Goal: Task Accomplishment & Management: Manage account settings

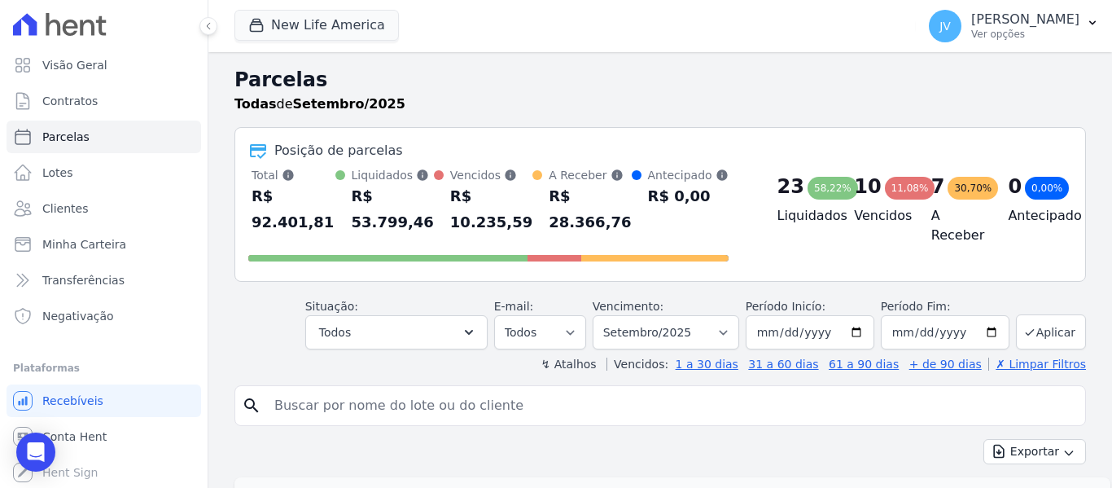
select select
click at [296, 33] on button "New Life America" at bounding box center [317, 25] width 164 height 31
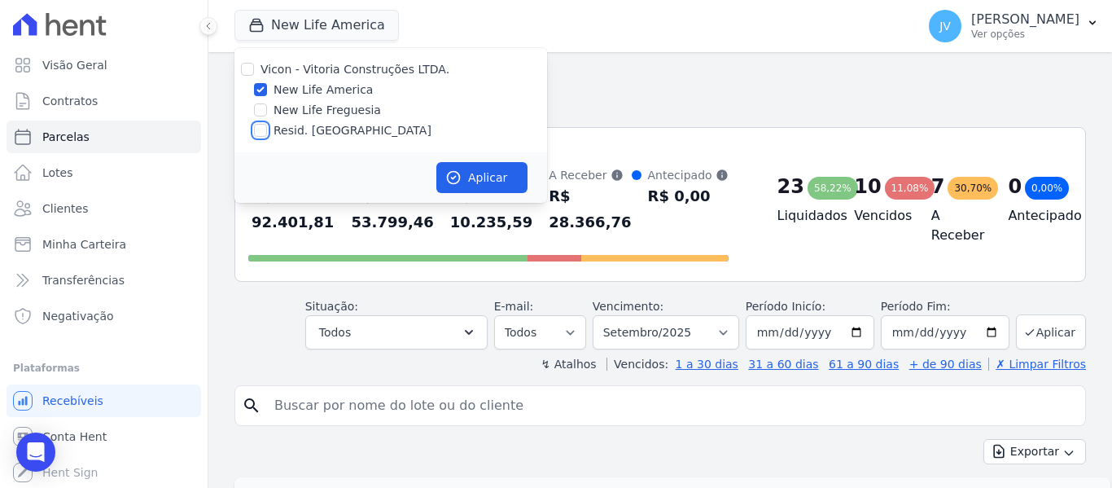
click at [261, 127] on input "Resid. [GEOGRAPHIC_DATA]" at bounding box center [260, 130] width 13 height 13
checkbox input "true"
click at [261, 94] on input "New Life America" at bounding box center [260, 89] width 13 height 13
checkbox input "false"
click at [451, 161] on div "Aplicar" at bounding box center [391, 177] width 313 height 50
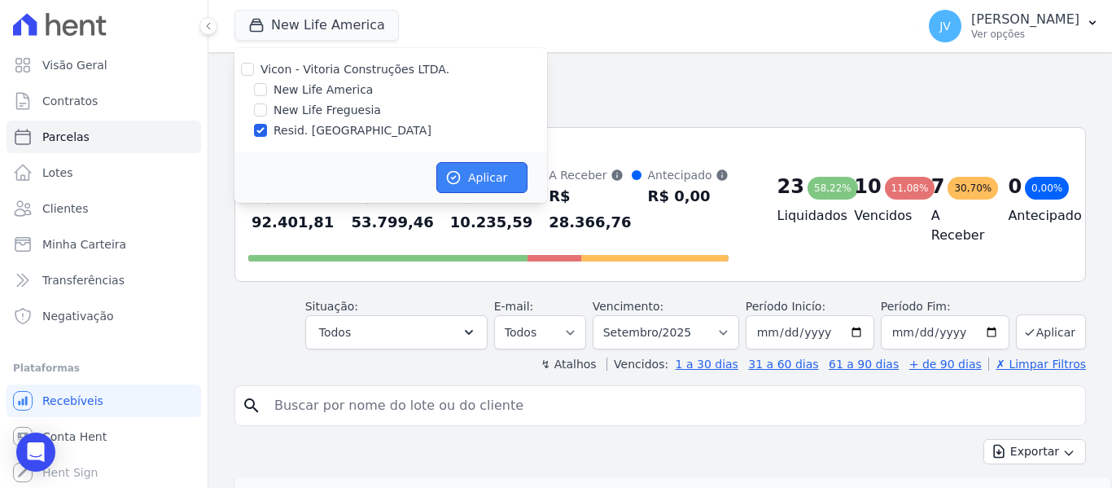
click at [463, 178] on button "Aplicar" at bounding box center [481, 177] width 91 height 31
select select
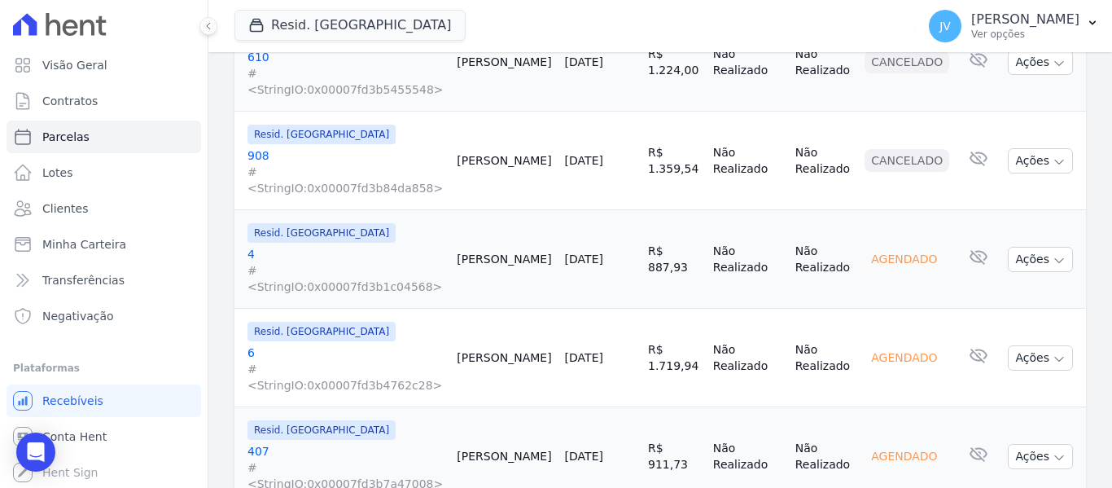
scroll to position [1840, 0]
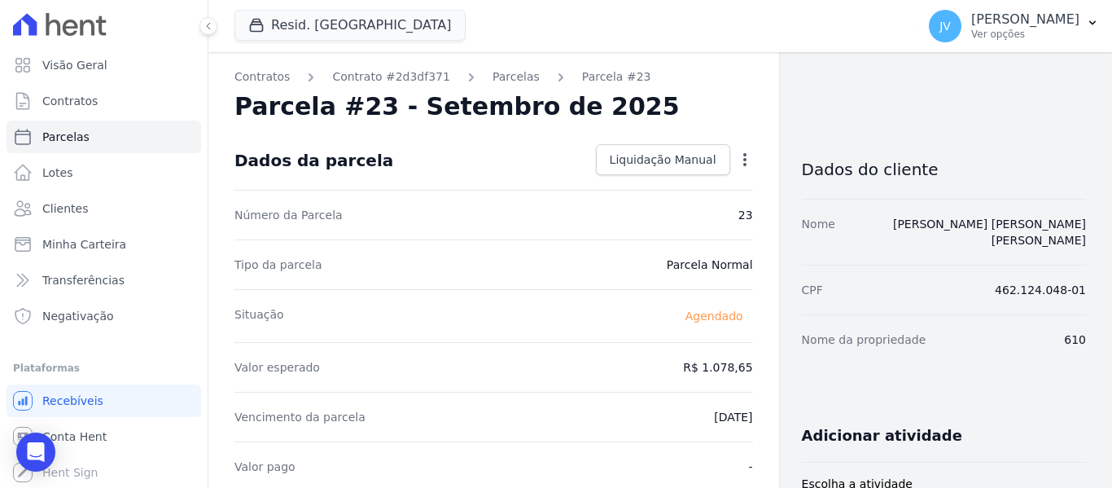
click at [737, 151] on icon "button" at bounding box center [745, 159] width 16 height 16
click at [631, 182] on link "Alterar" at bounding box center [674, 181] width 143 height 29
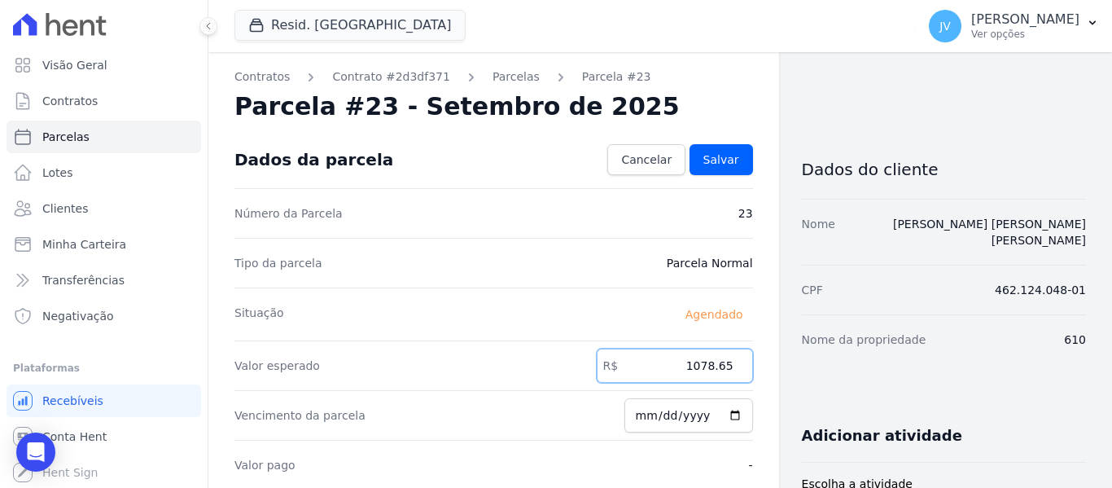
drag, startPoint x: 682, startPoint y: 368, endPoint x: 767, endPoint y: 359, distance: 86.0
click at [730, 364] on input "1078.65" at bounding box center [675, 366] width 156 height 34
paste input ".23432"
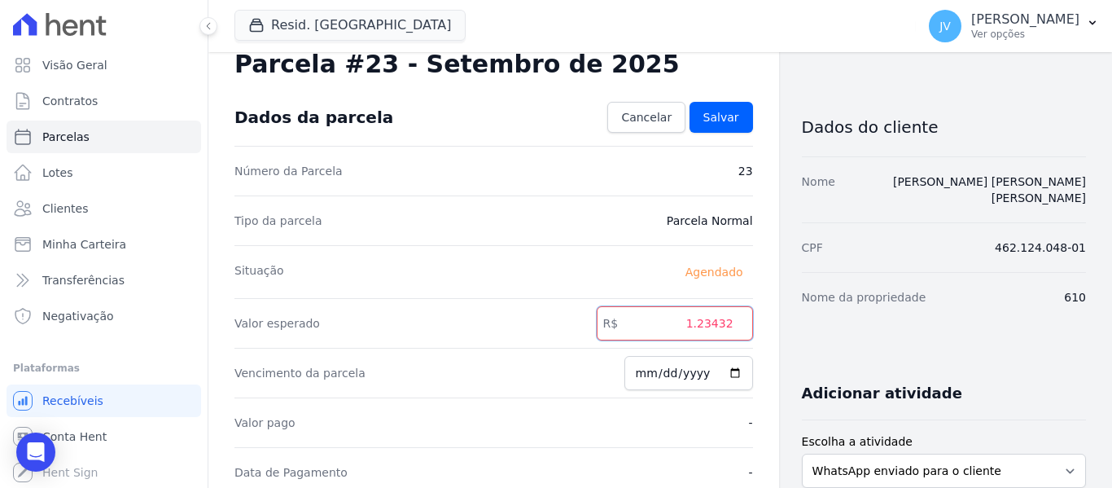
scroll to position [81, 0]
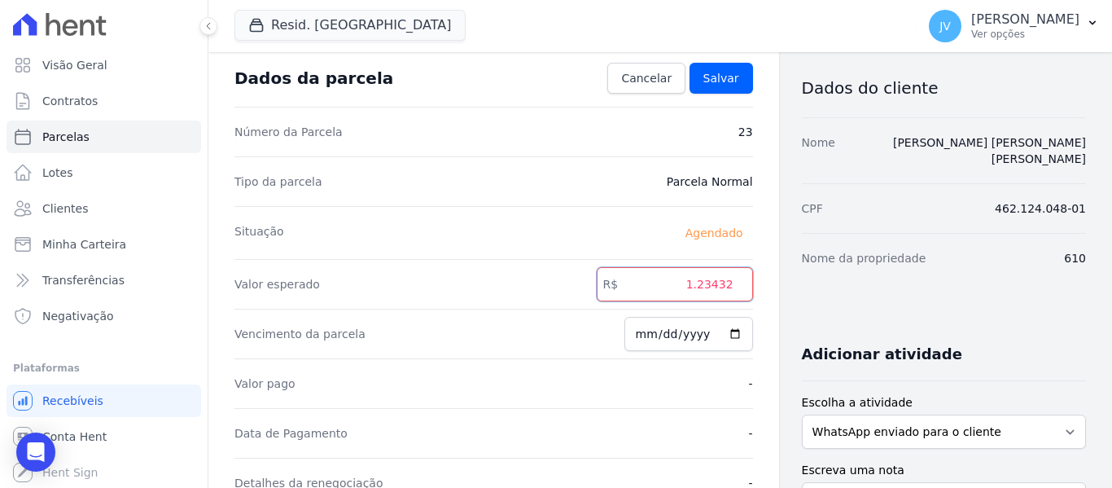
click at [695, 283] on input "1.23432" at bounding box center [675, 284] width 156 height 34
type input "1234.32"
click at [634, 338] on input "[DATE]" at bounding box center [689, 334] width 129 height 34
type input "[DATE]"
click at [721, 83] on span "Salvar" at bounding box center [722, 78] width 36 height 16
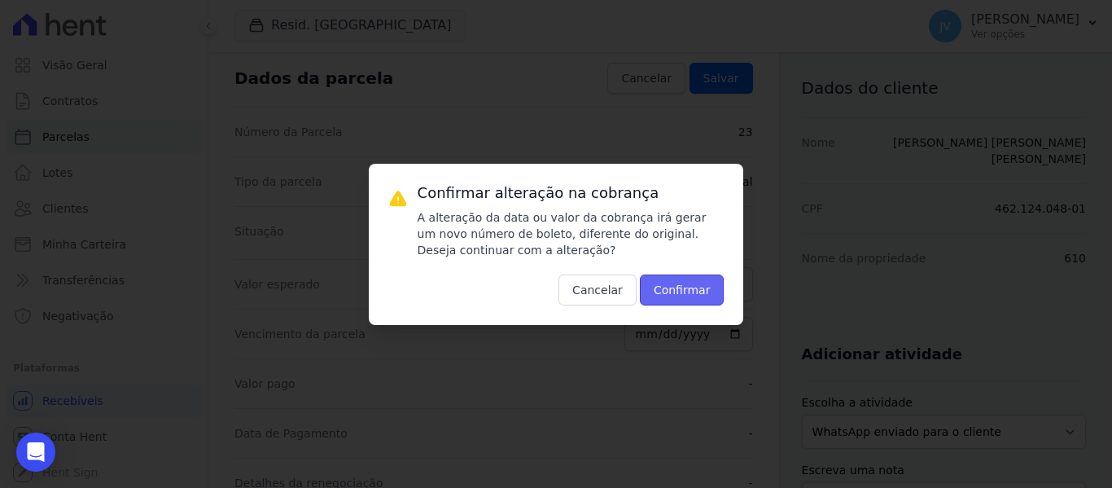
click at [681, 292] on button "Confirmar" at bounding box center [682, 289] width 85 height 31
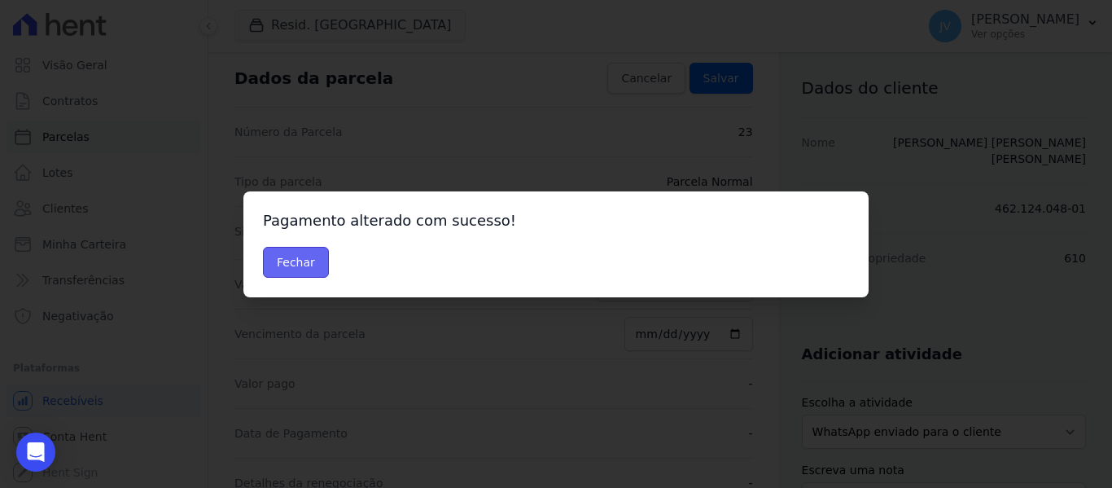
click at [296, 260] on button "Fechar" at bounding box center [296, 262] width 66 height 31
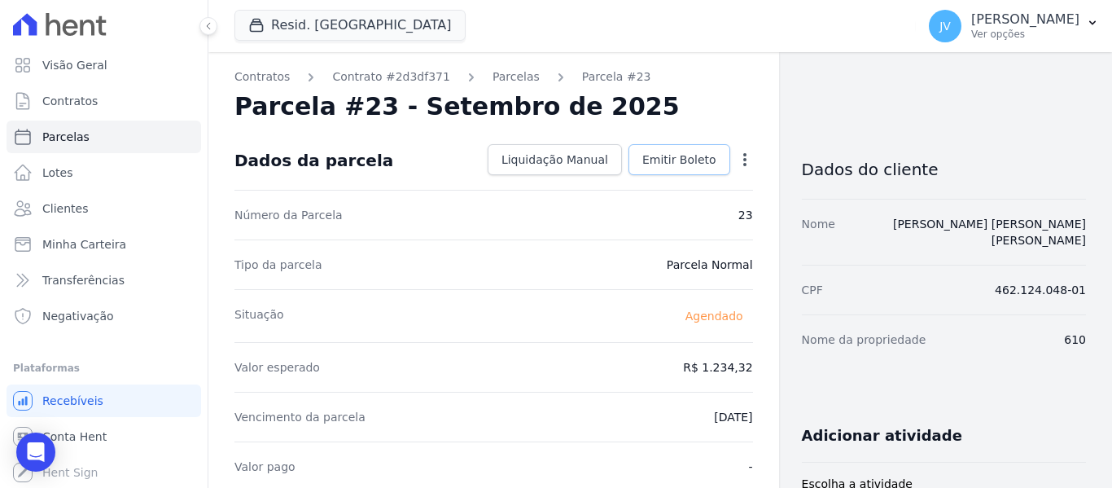
click at [673, 151] on link "Emitir Boleto" at bounding box center [680, 159] width 102 height 31
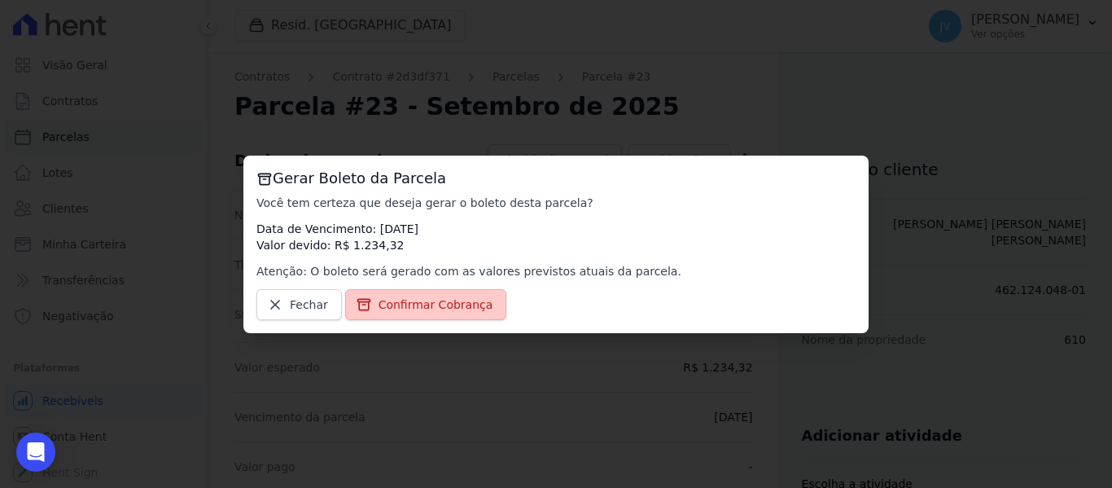
click at [455, 305] on span "Confirmar Cobrança" at bounding box center [436, 304] width 115 height 16
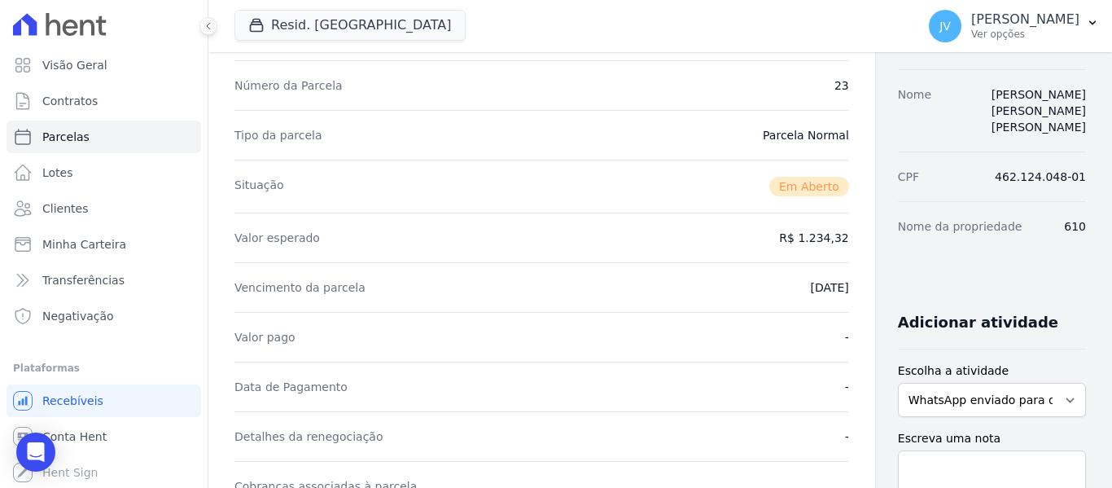
scroll to position [326, 0]
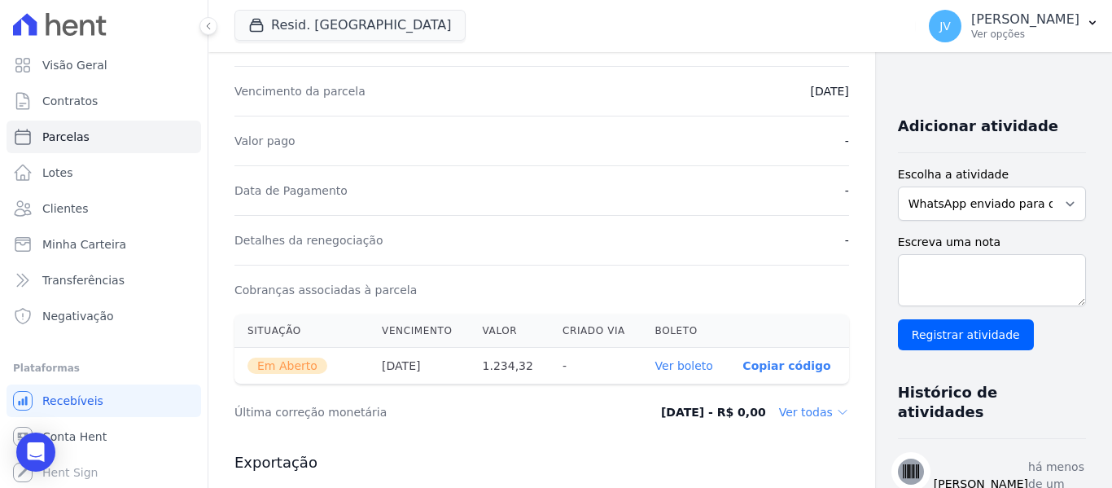
click at [656, 367] on link "Ver boleto" at bounding box center [685, 365] width 58 height 13
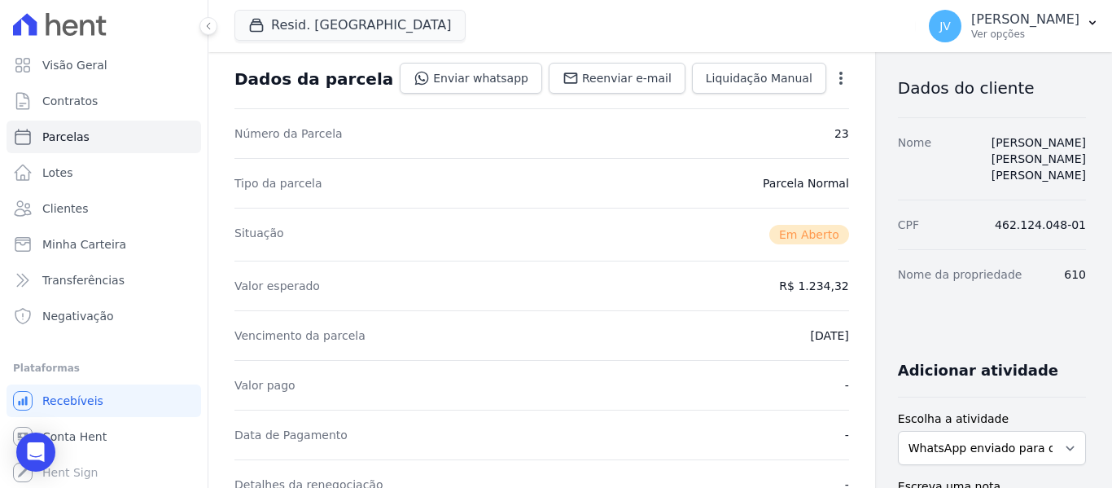
scroll to position [0, 0]
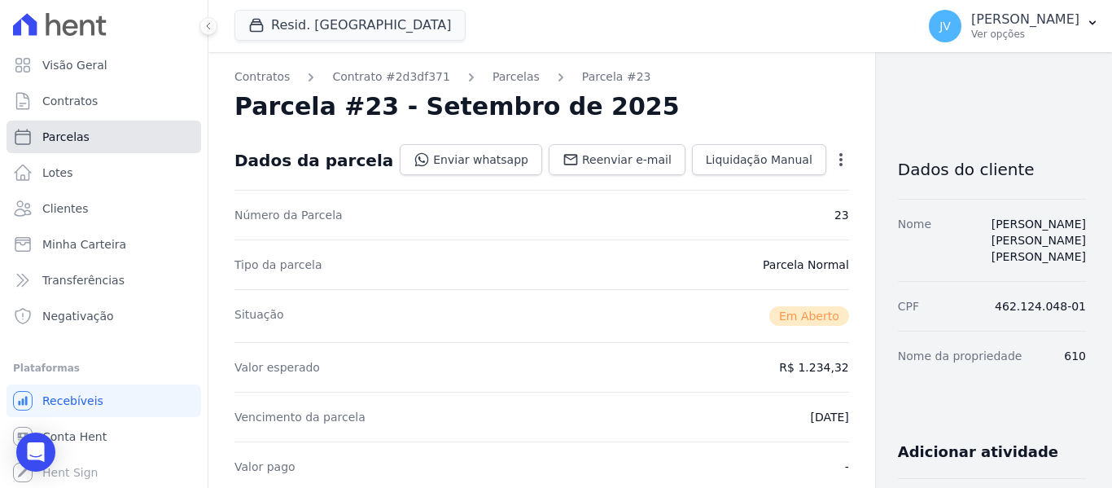
click at [107, 148] on link "Parcelas" at bounding box center [104, 137] width 195 height 33
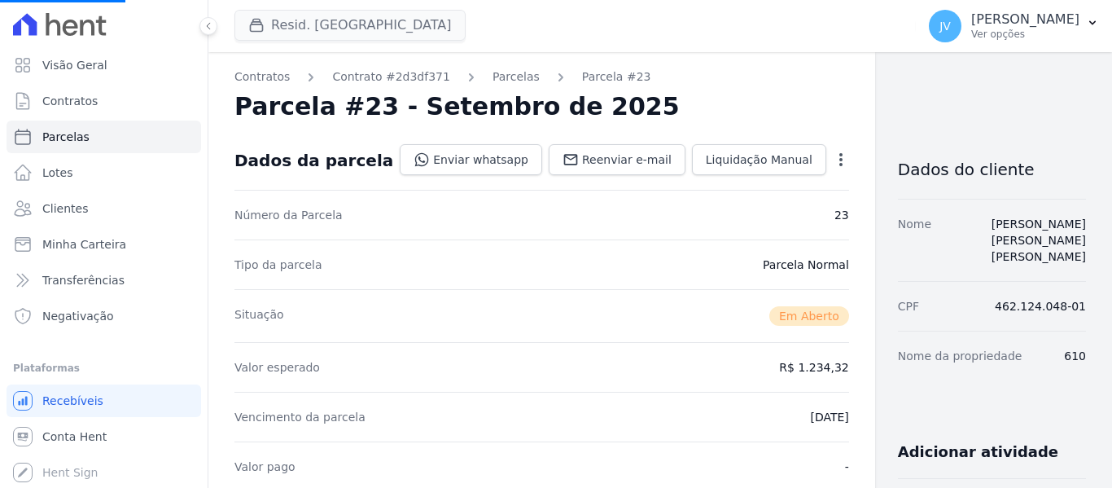
select select
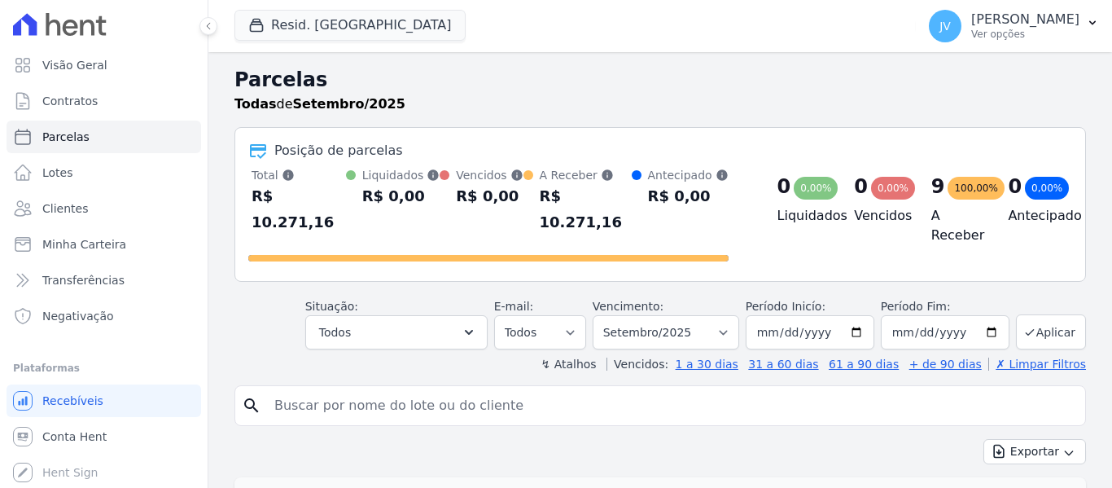
click at [357, 28] on button "Resid. [GEOGRAPHIC_DATA]" at bounding box center [350, 25] width 231 height 31
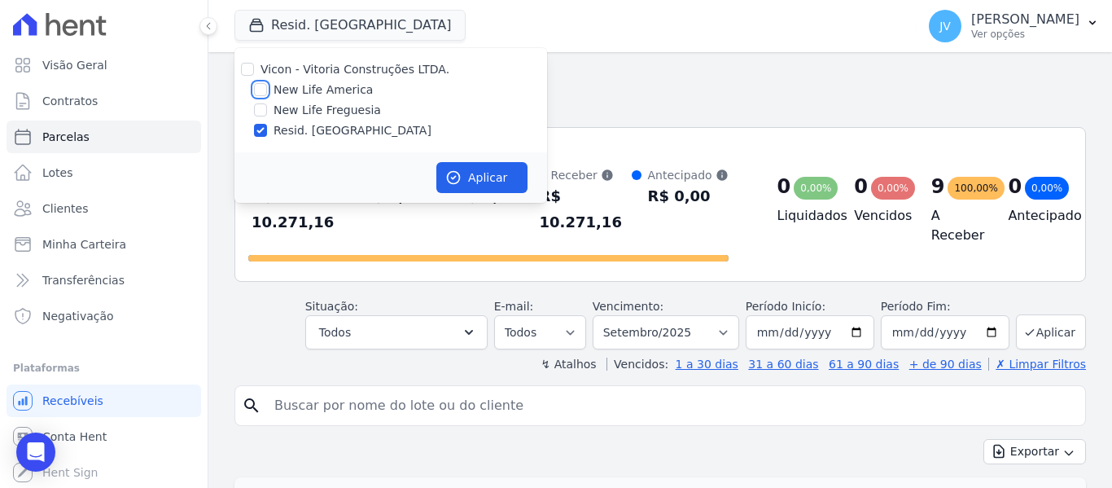
click at [264, 86] on input "New Life America" at bounding box center [260, 89] width 13 height 13
checkbox input "true"
click at [263, 130] on input "Resid. [GEOGRAPHIC_DATA]" at bounding box center [260, 130] width 13 height 13
checkbox input "false"
click at [474, 175] on button "Aplicar" at bounding box center [481, 177] width 91 height 31
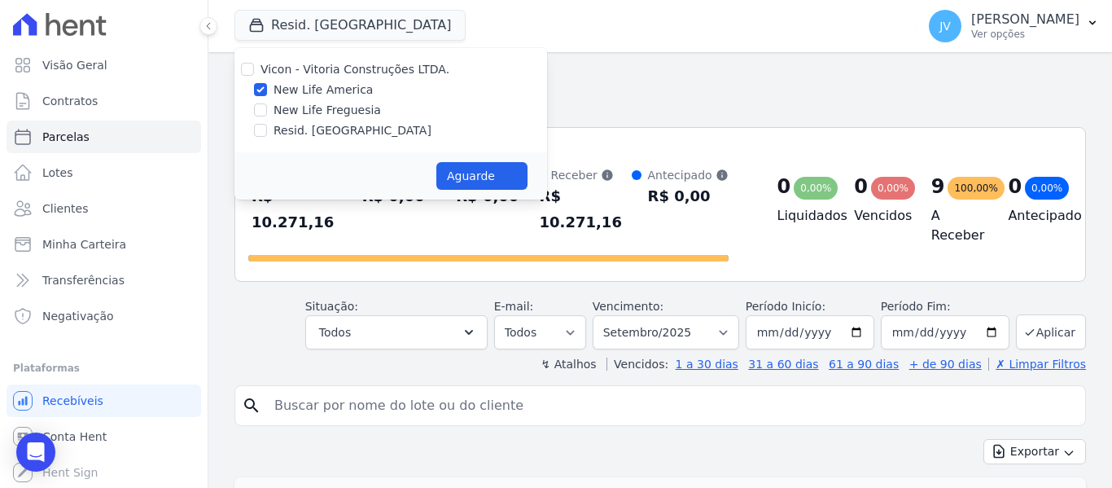
select select
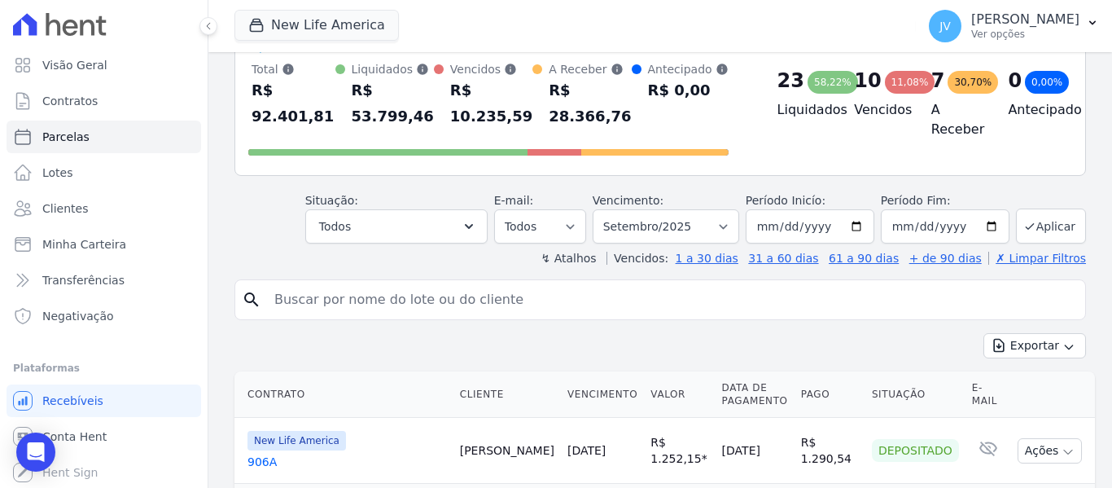
scroll to position [81, 0]
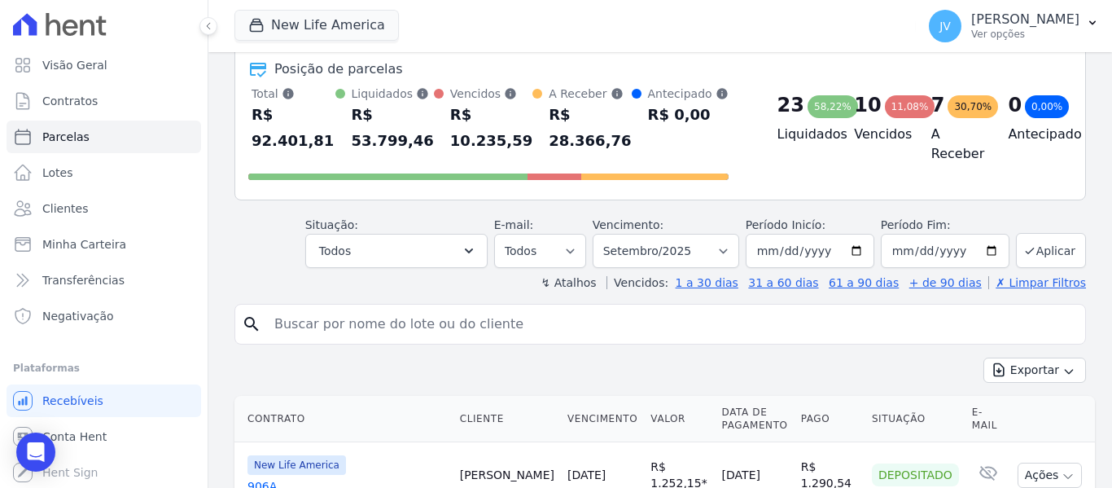
click at [519, 311] on input "search" at bounding box center [672, 324] width 814 height 33
type input "helio"
select select
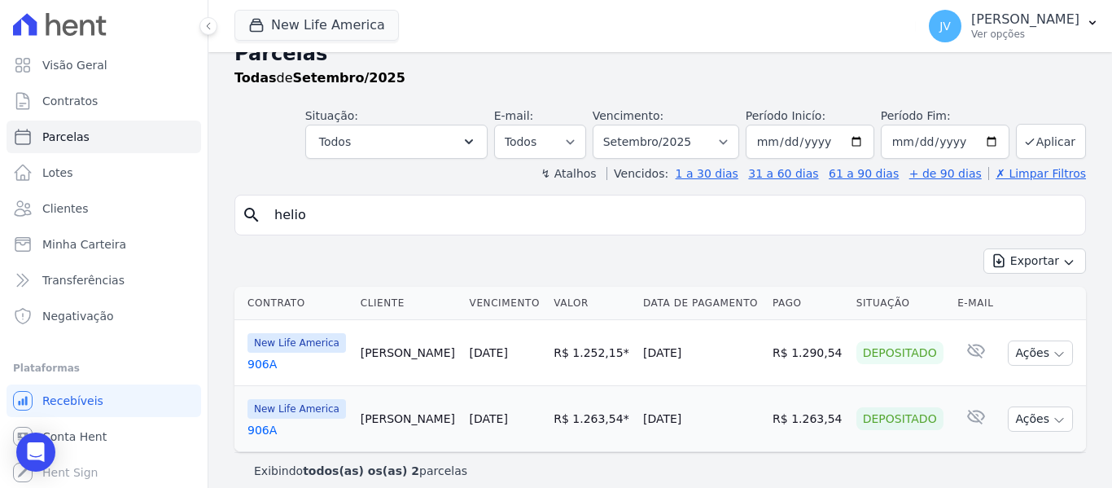
scroll to position [40, 0]
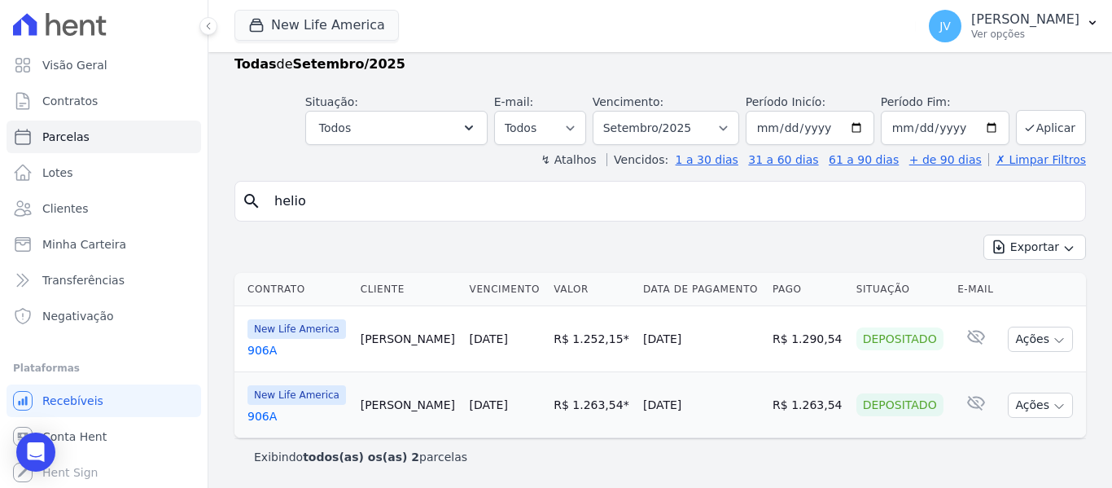
click at [495, 340] on link "[DATE]" at bounding box center [489, 338] width 38 height 13
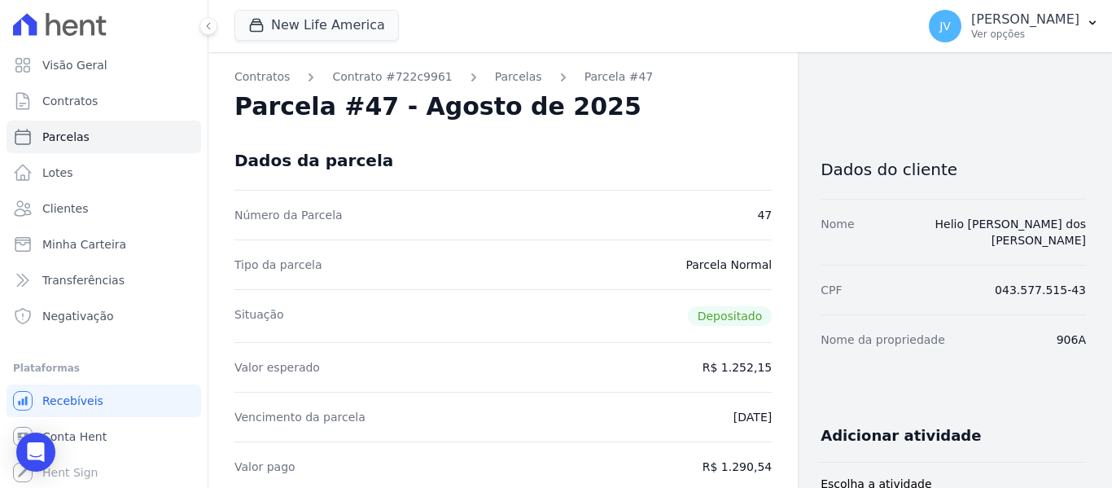
click at [499, 77] on link "Parcelas" at bounding box center [518, 76] width 47 height 17
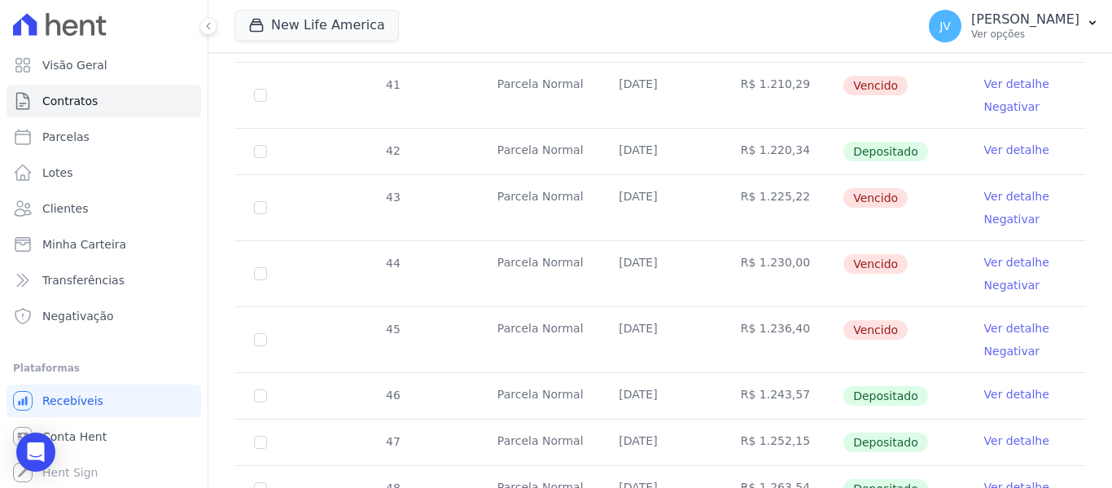
scroll to position [570, 0]
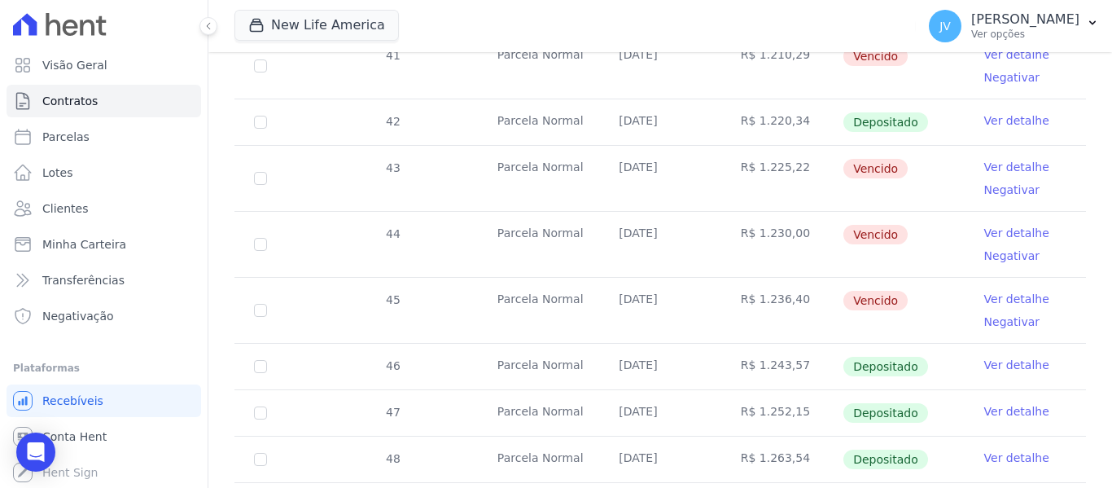
click at [984, 291] on link "Ver detalhe" at bounding box center [1016, 299] width 65 height 16
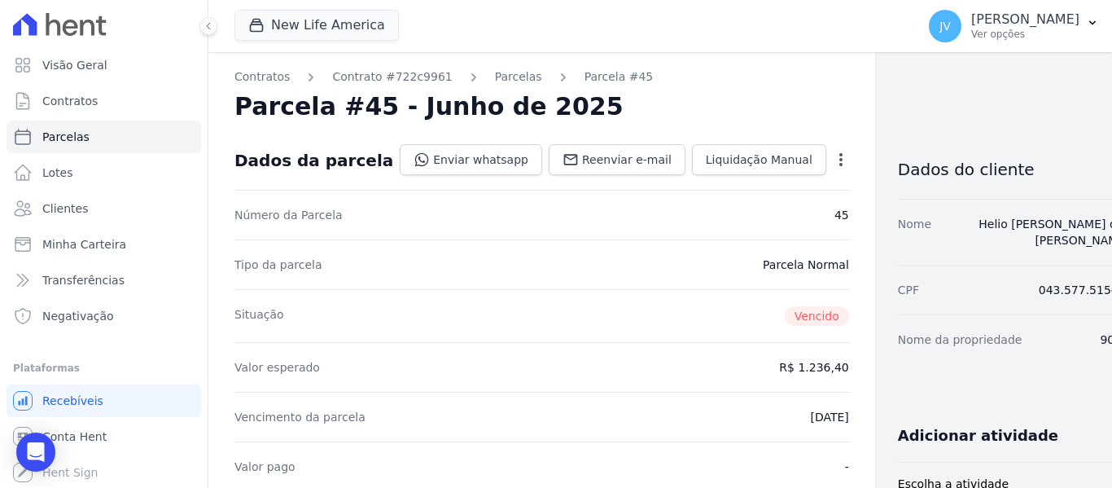
click at [833, 165] on icon "button" at bounding box center [841, 159] width 16 height 16
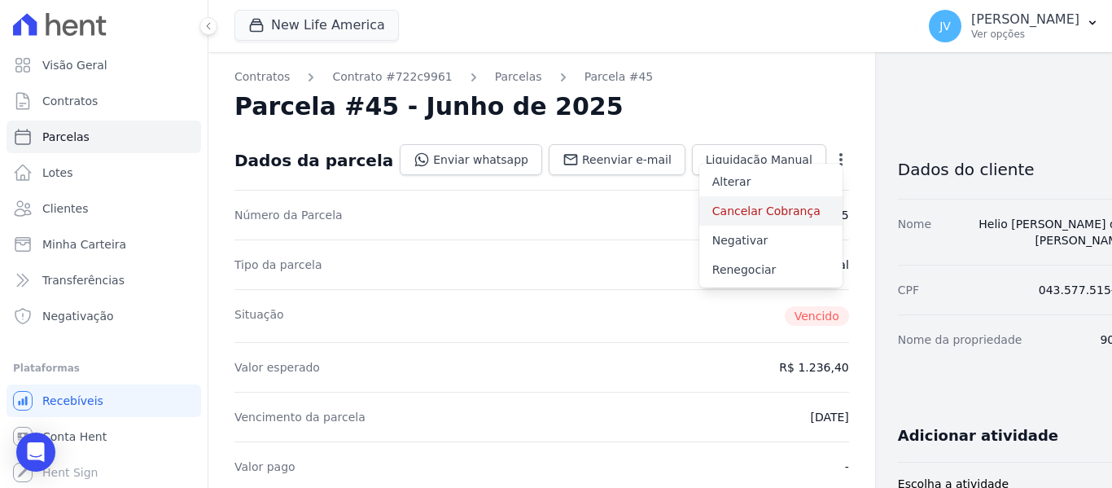
click at [702, 220] on link "Cancelar Cobrança" at bounding box center [770, 210] width 143 height 29
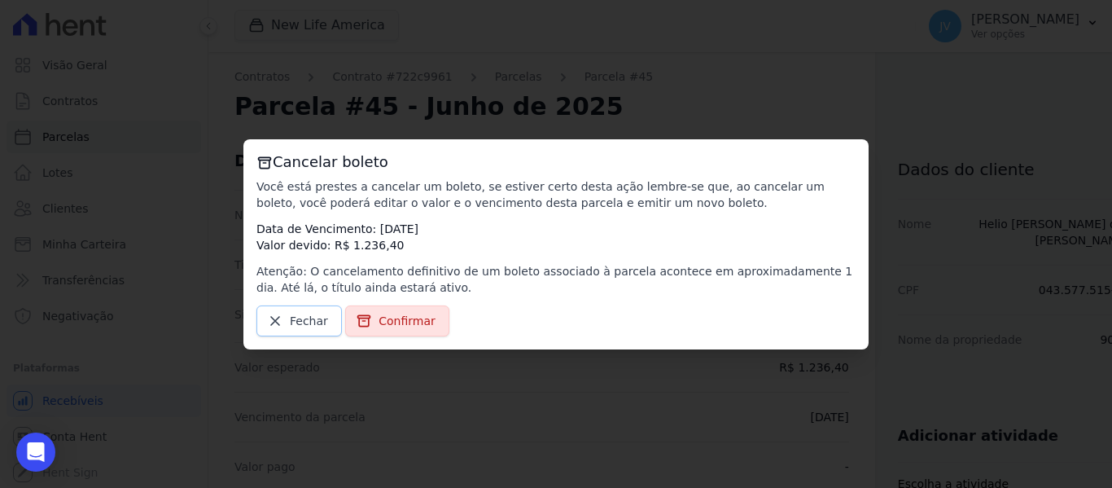
click at [300, 314] on span "Fechar" at bounding box center [309, 321] width 38 height 16
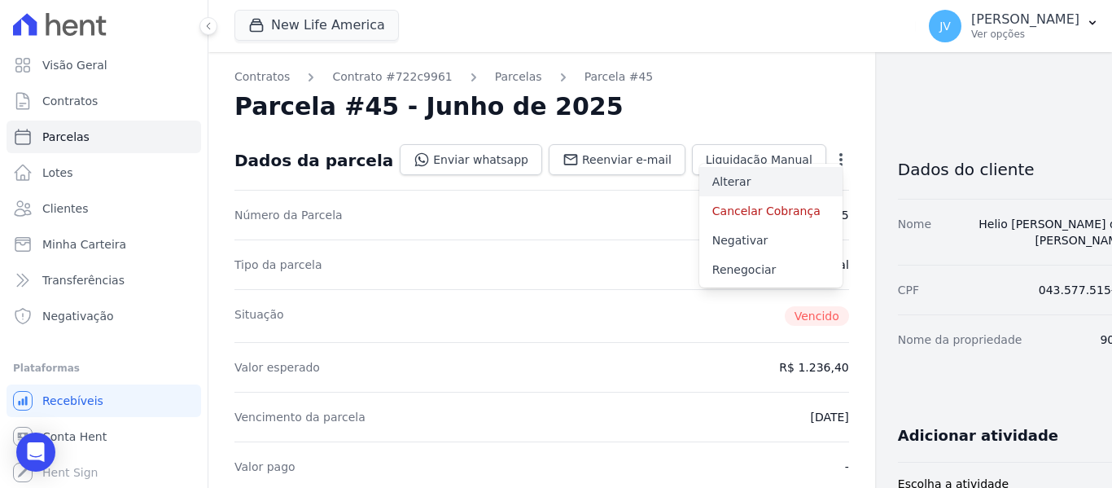
click at [699, 182] on link "Alterar" at bounding box center [770, 181] width 143 height 29
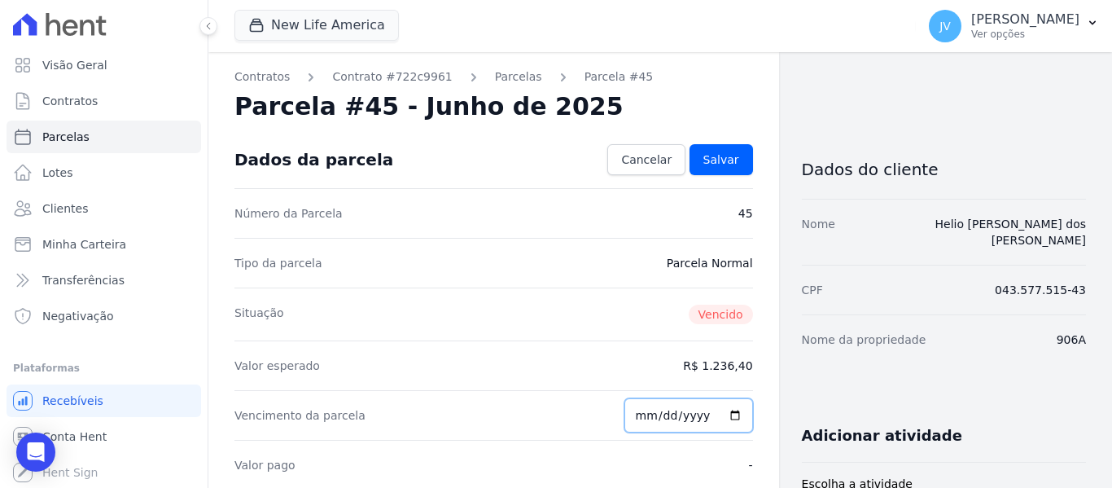
click at [640, 411] on input "2025-06-14" at bounding box center [689, 415] width 129 height 34
type input "2025-06-23"
type input "[DATE]"
click at [711, 165] on span "Salvar" at bounding box center [722, 159] width 36 height 16
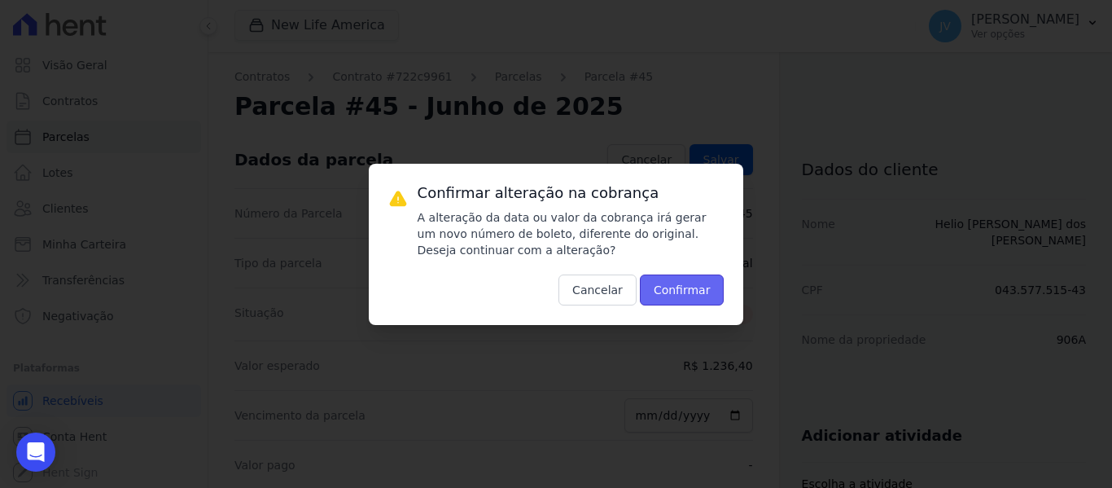
click at [682, 290] on button "Confirmar" at bounding box center [682, 289] width 85 height 31
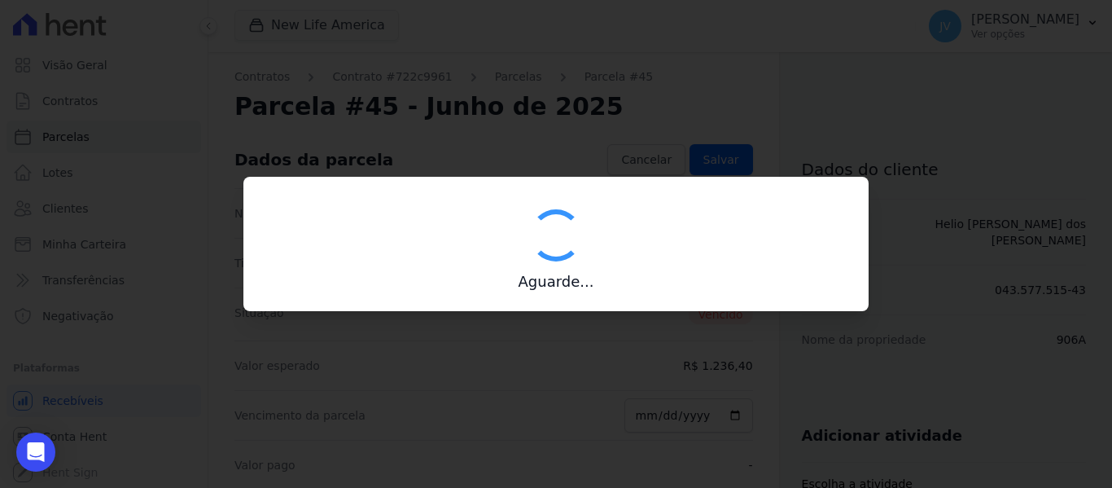
type input "00190000090335103300000601324171611120000123640"
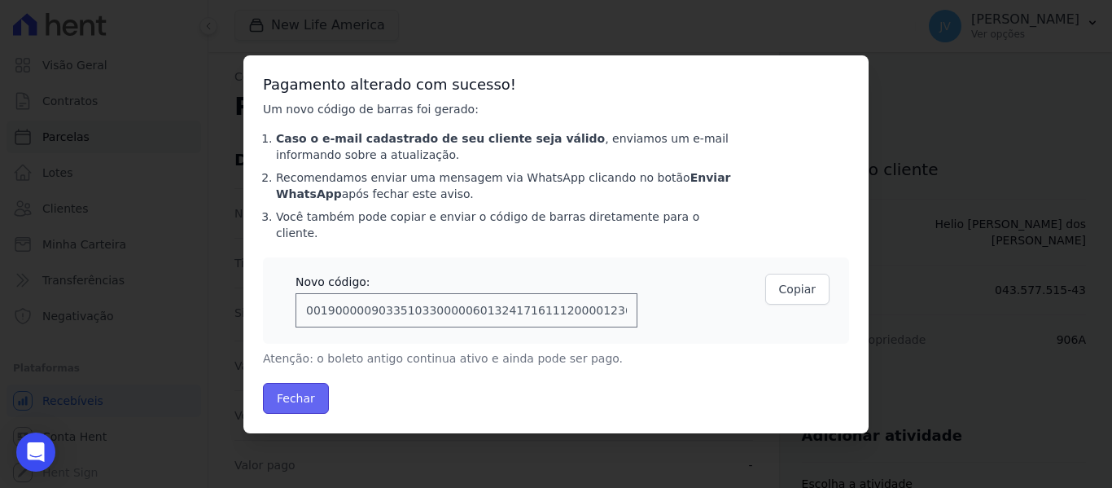
click at [300, 394] on button "Fechar" at bounding box center [296, 398] width 66 height 31
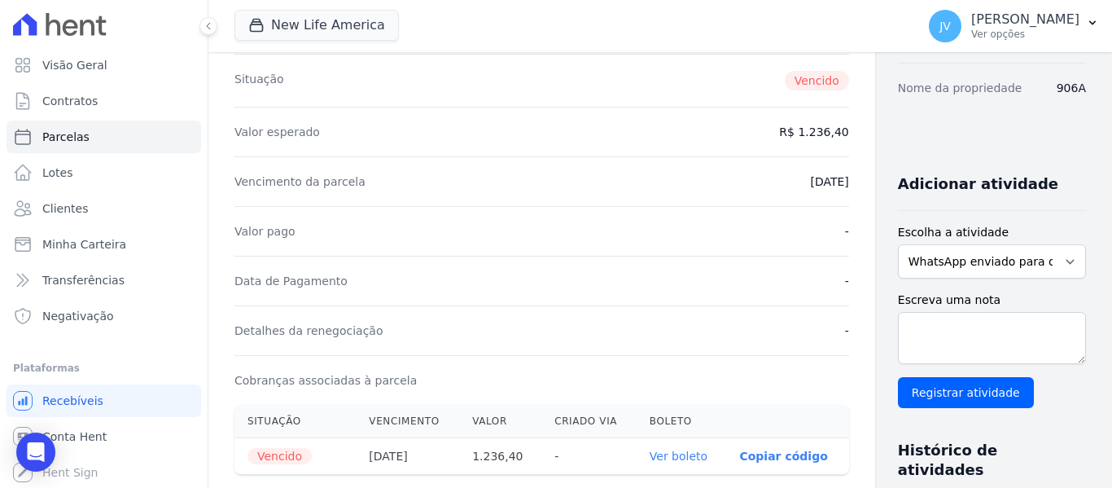
scroll to position [244, 0]
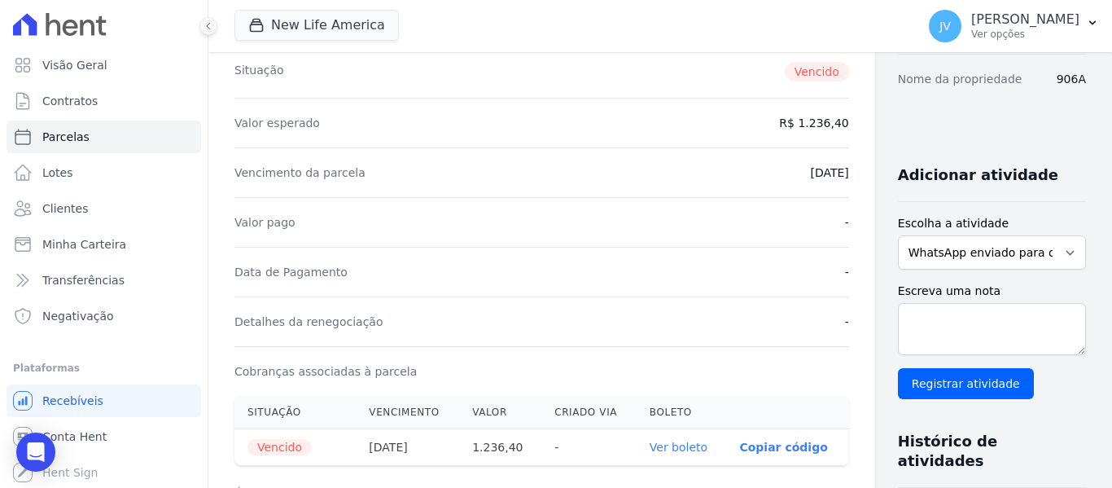
click at [660, 452] on link "Ver boleto" at bounding box center [679, 447] width 58 height 13
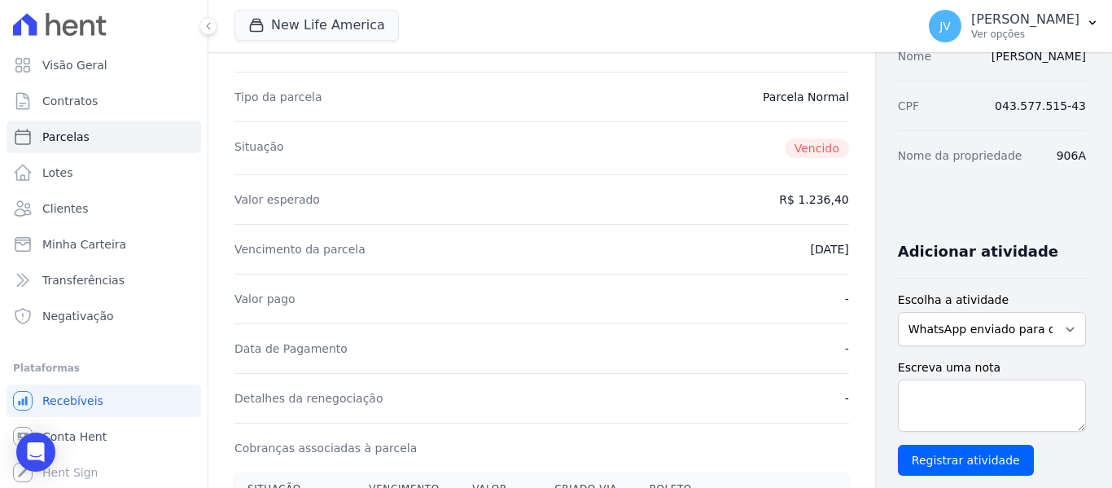
scroll to position [0, 0]
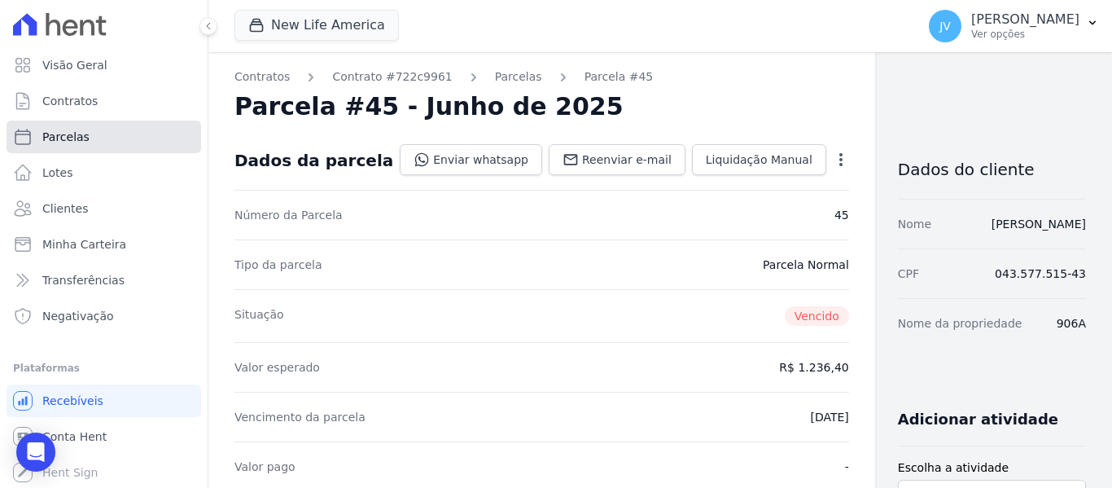
click at [64, 135] on span "Parcelas" at bounding box center [65, 137] width 47 height 16
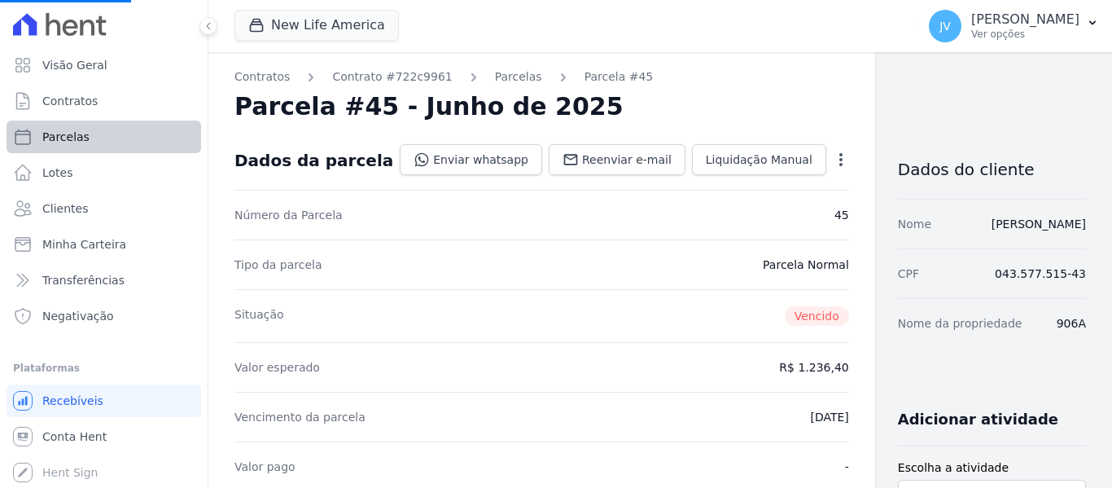
select select
